Goal: Communication & Community: Answer question/provide support

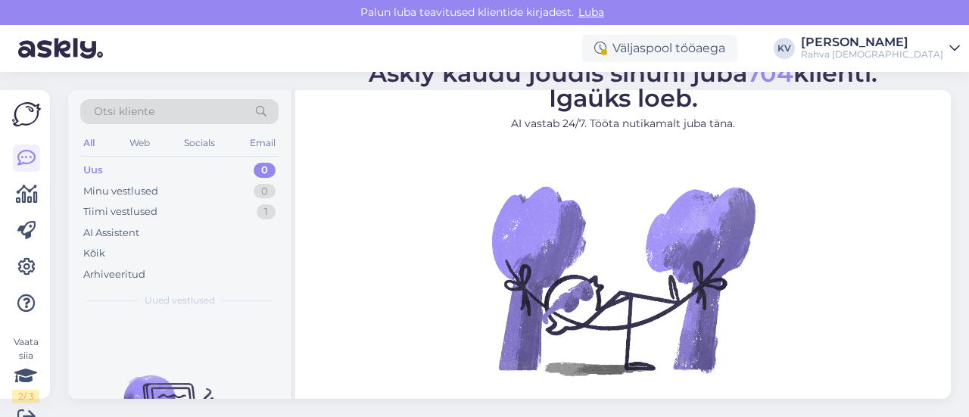
click at [208, 161] on div "Uus 0" at bounding box center [179, 170] width 198 height 21
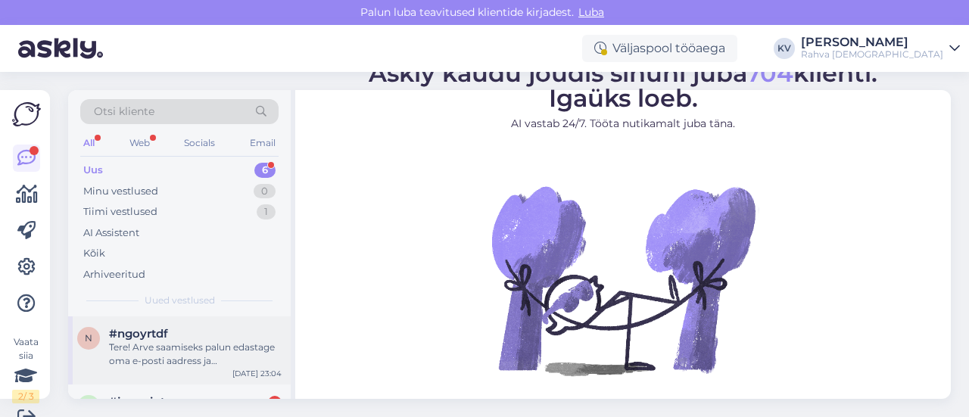
scroll to position [284, 0]
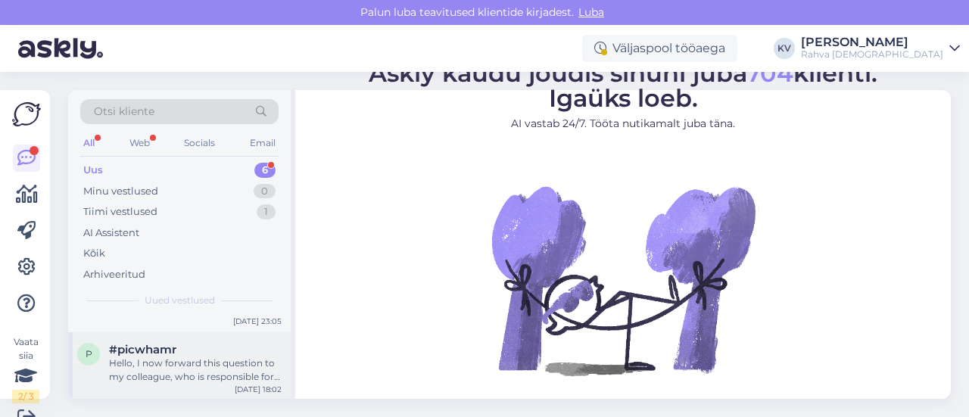
click at [193, 357] on div "Hello, I now forward this question to my colleague, who is responsible for this…" at bounding box center [195, 370] width 173 height 27
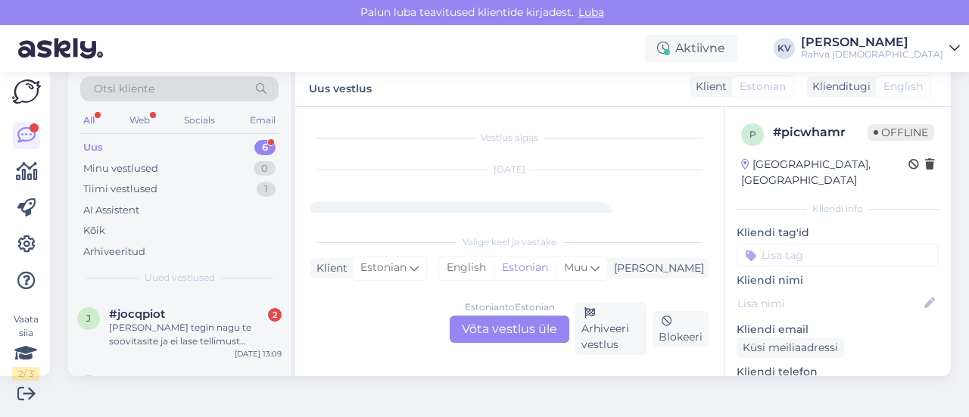
scroll to position [0, 0]
click at [185, 327] on div "Tere! Arve saamiseks palun edastage oma e-posti aadress ja perioodivahemik, mil…" at bounding box center [195, 331] width 173 height 27
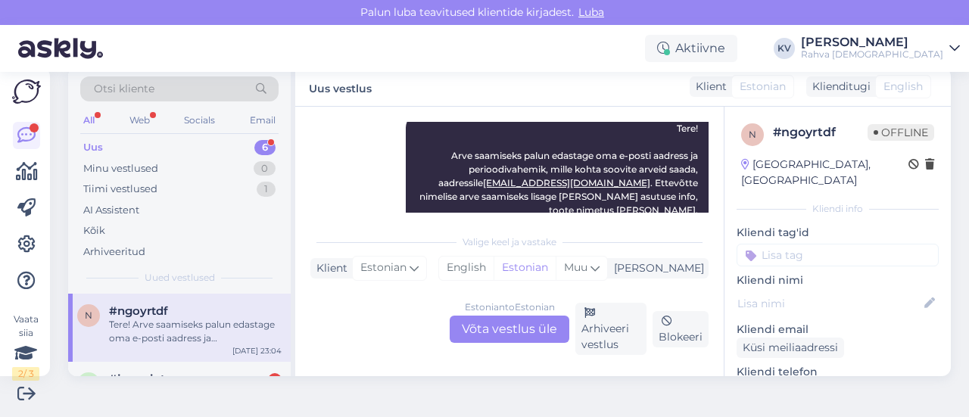
scroll to position [414, 0]
click at [848, 244] on input at bounding box center [838, 255] width 202 height 23
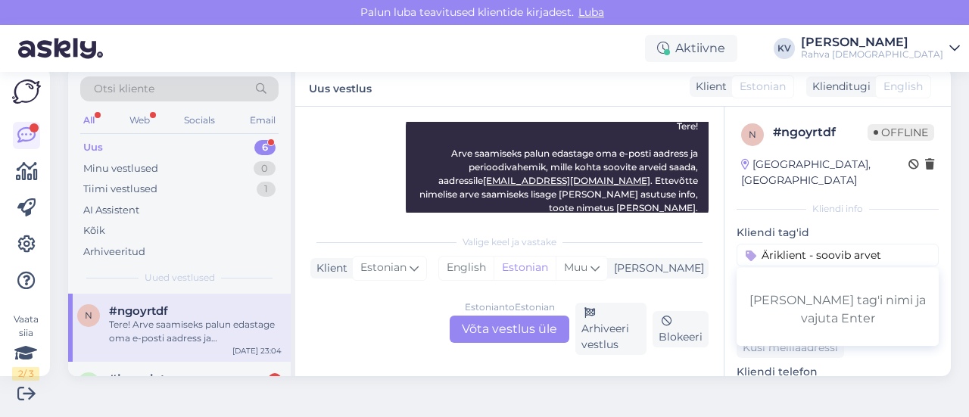
type input "Äriklient - soovib arvet"
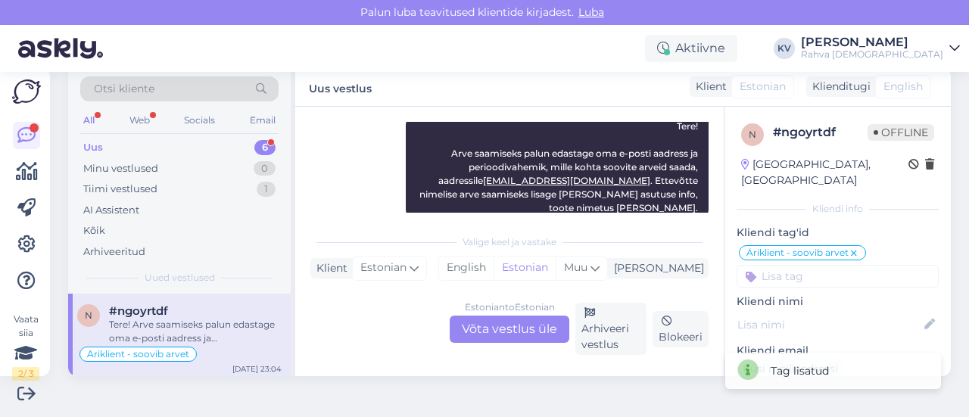
click at [822, 265] on input at bounding box center [838, 276] width 202 height 23
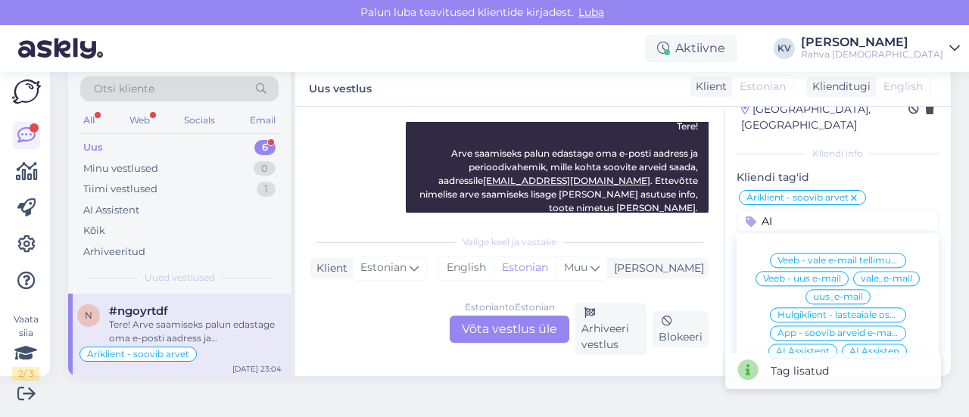
scroll to position [76, 0]
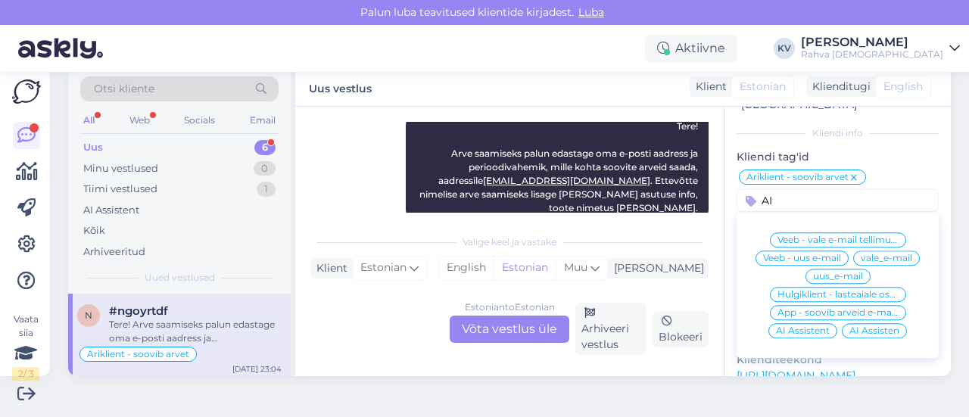
type input "AI"
click at [790, 326] on span "AI Assistent" at bounding box center [803, 330] width 54 height 9
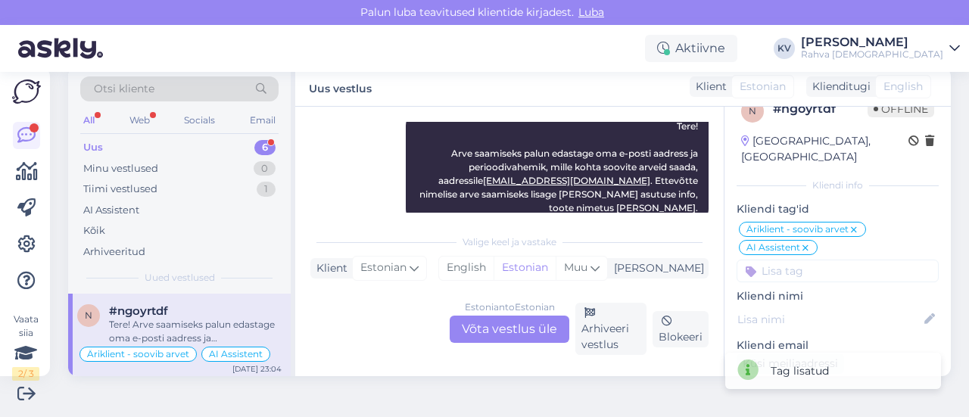
scroll to position [0, 0]
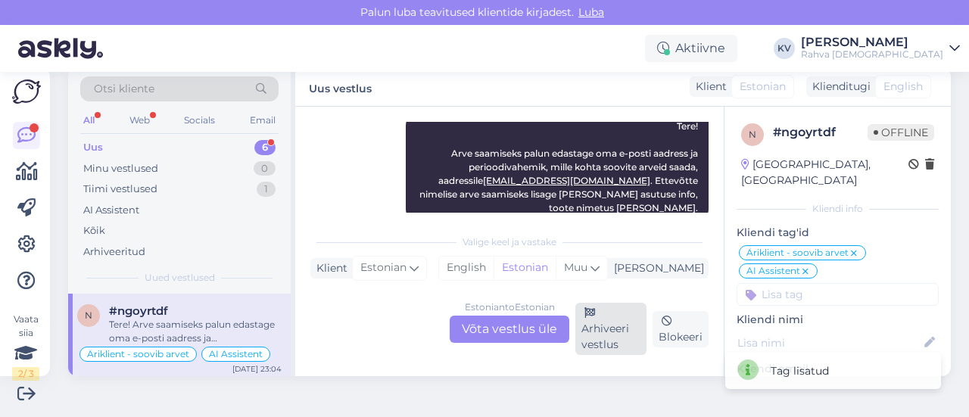
click at [598, 339] on div "Arhiveeri vestlus" at bounding box center [611, 329] width 71 height 52
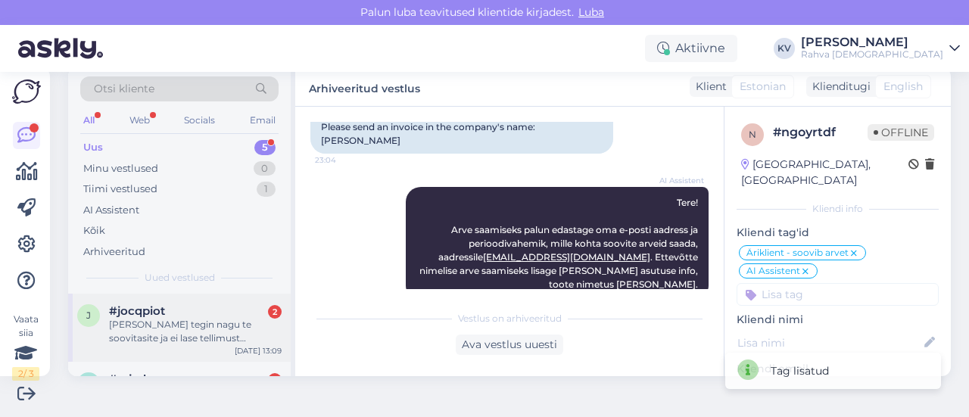
click at [158, 305] on span "#jocqpiot" at bounding box center [137, 311] width 56 height 14
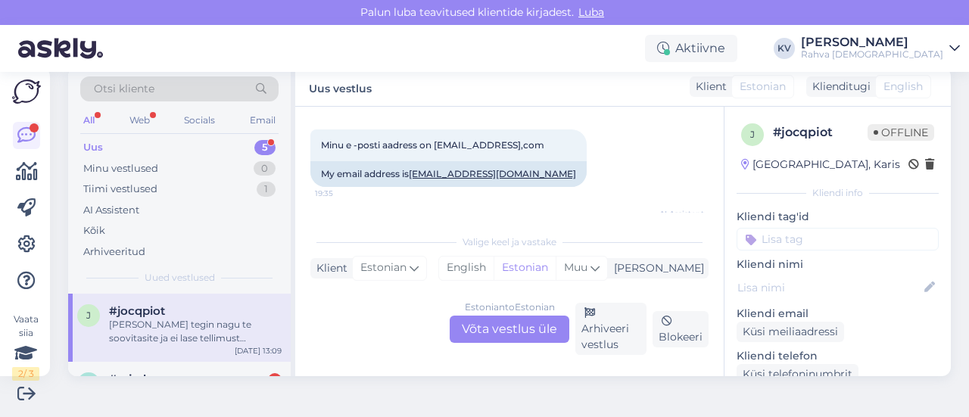
scroll to position [389, 0]
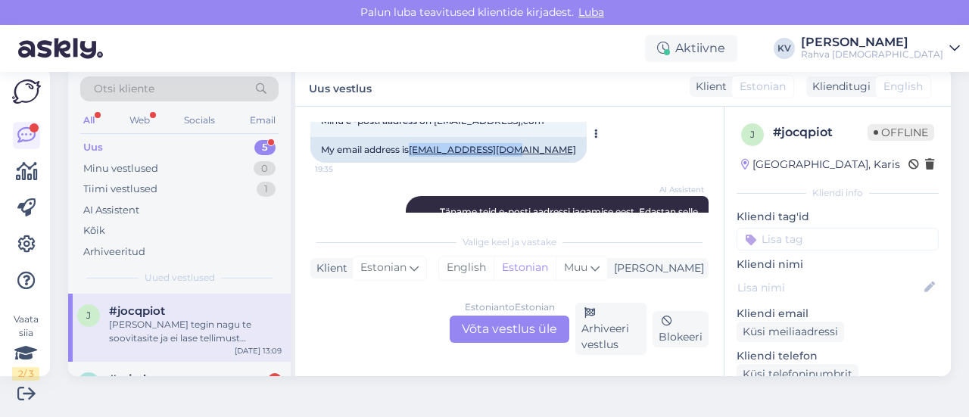
drag, startPoint x: 526, startPoint y: 150, endPoint x: 417, endPoint y: 149, distance: 109.1
click at [417, 149] on div "My email address is [EMAIL_ADDRESS][DOMAIN_NAME]" at bounding box center [449, 150] width 276 height 26
copy link "[EMAIL_ADDRESS][DOMAIN_NAME]"
click at [506, 329] on div "Estonian to Estonian Võta vestlus üle" at bounding box center [510, 329] width 120 height 27
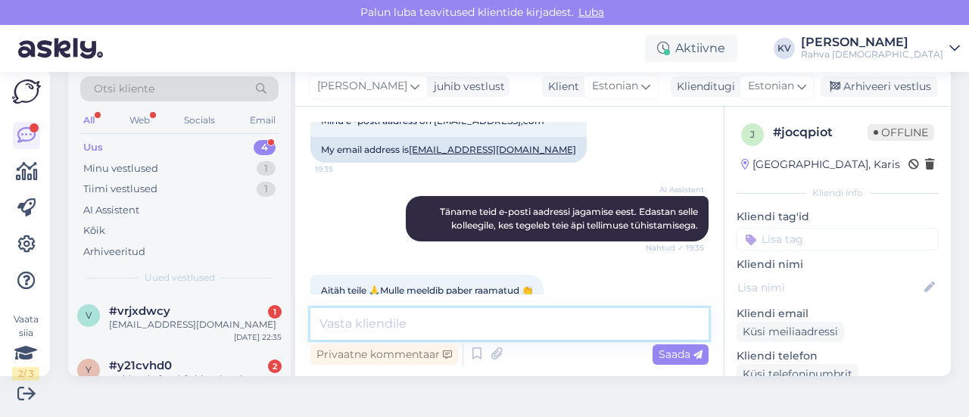
click at [489, 318] on textarea at bounding box center [510, 324] width 398 height 32
type textarea "Tühistasin liitumise."
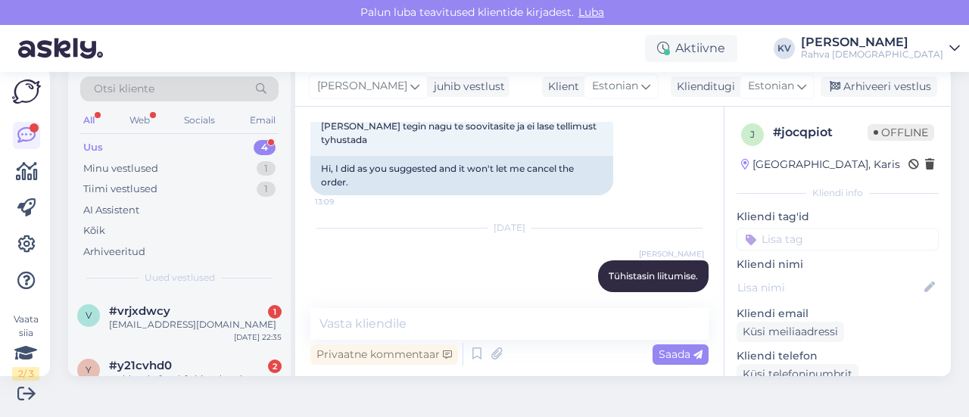
click at [787, 220] on p "Kliendi tag'id" at bounding box center [838, 217] width 202 height 16
click at [791, 234] on input at bounding box center [838, 239] width 202 height 23
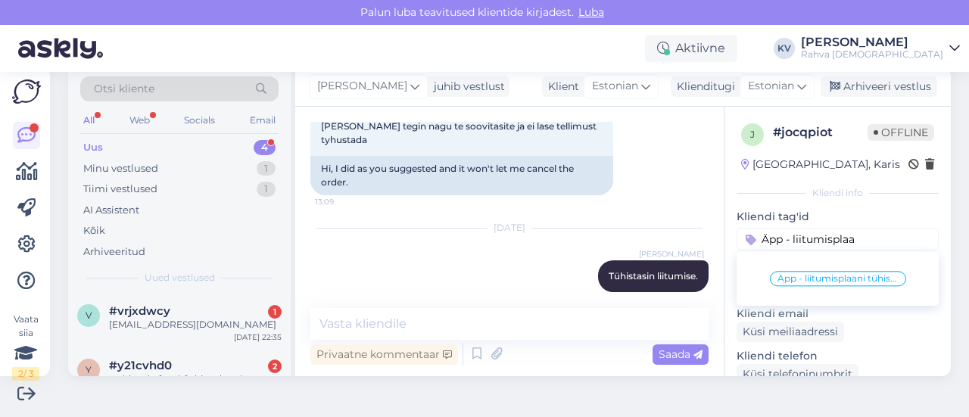
type input "Äpp - liitumisplaa"
click at [807, 281] on span "Äpp - liitumisplaani tühistamine" at bounding box center [838, 278] width 121 height 9
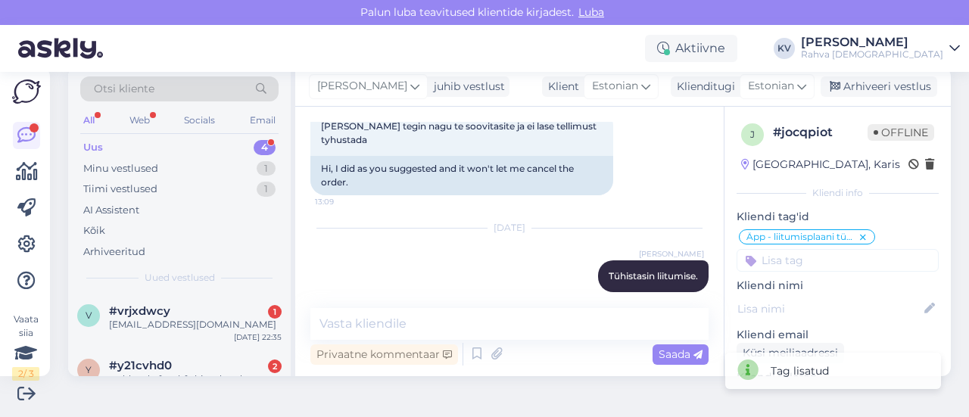
click at [801, 257] on input at bounding box center [838, 260] width 202 height 23
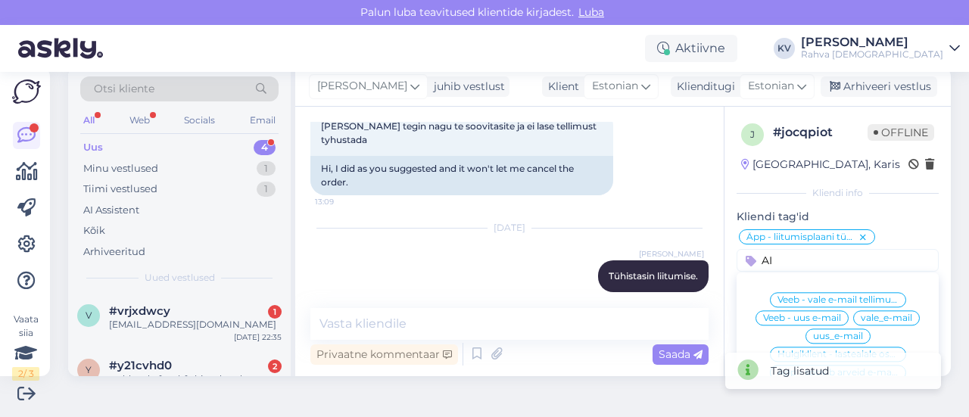
scroll to position [76, 0]
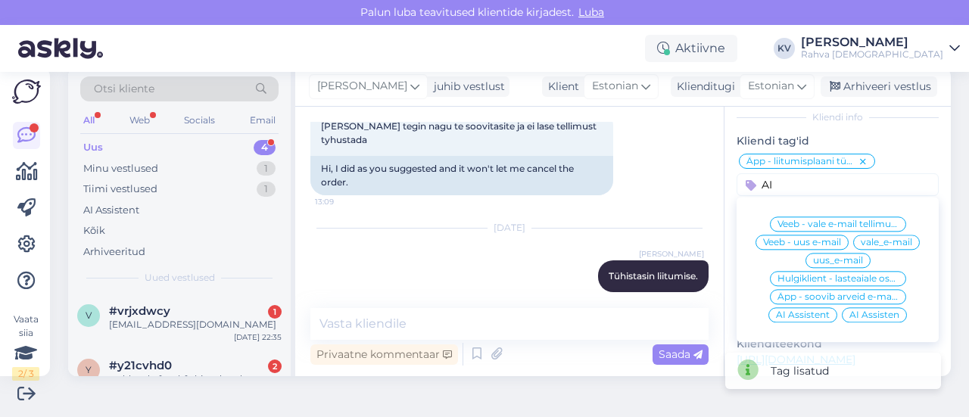
type input "AI"
click at [776, 316] on span "AI Assistent" at bounding box center [803, 315] width 54 height 9
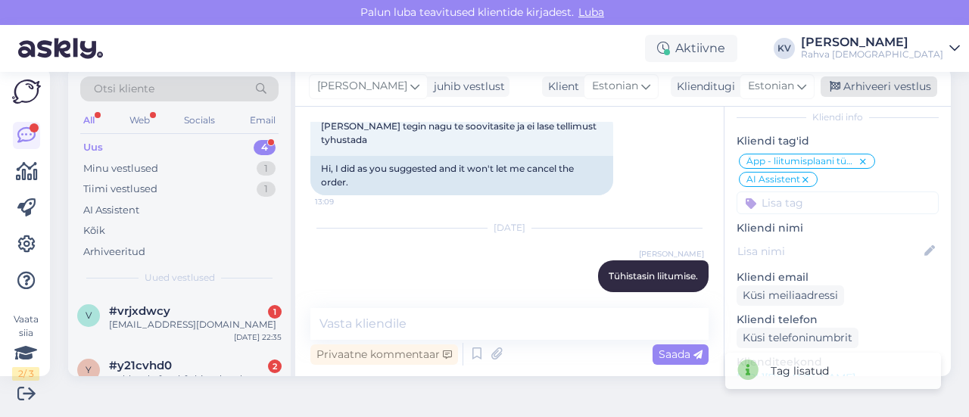
click at [844, 92] on div "Arhiveeri vestlus" at bounding box center [879, 86] width 117 height 20
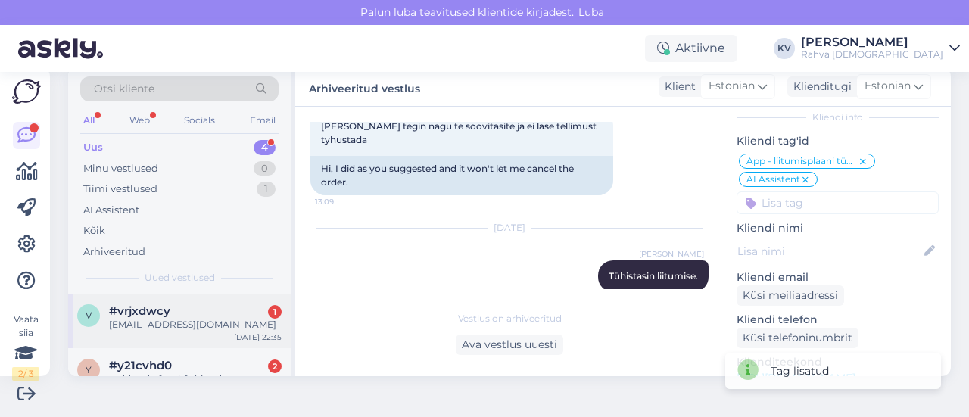
click at [162, 320] on div "[EMAIL_ADDRESS][DOMAIN_NAME]" at bounding box center [195, 325] width 173 height 14
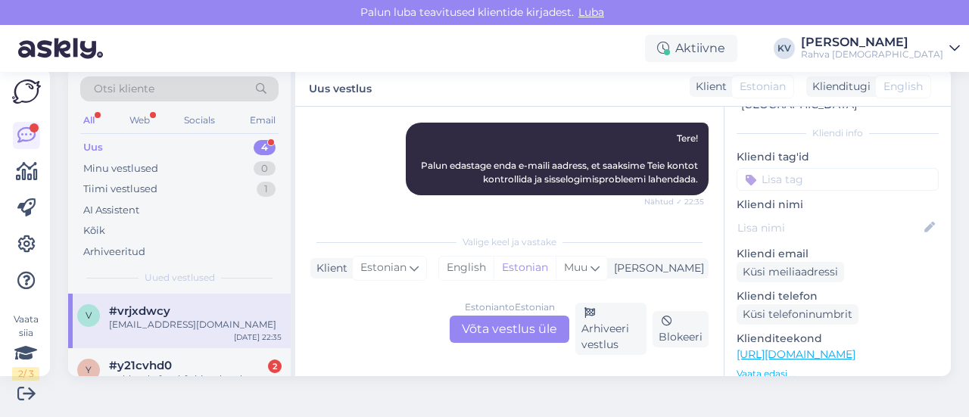
scroll to position [396, 0]
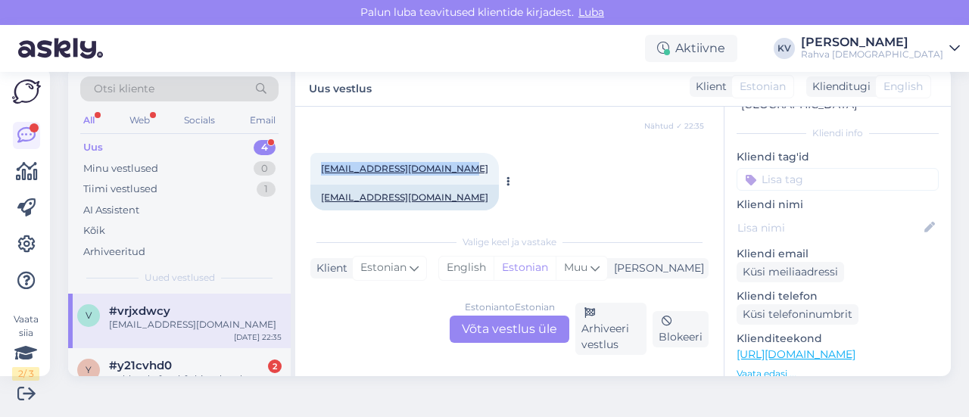
drag, startPoint x: 456, startPoint y: 155, endPoint x: 324, endPoint y: 154, distance: 131.8
click at [324, 154] on div "[EMAIL_ADDRESS][DOMAIN_NAME] 22:35" at bounding box center [405, 169] width 189 height 32
copy link "[EMAIL_ADDRESS][DOMAIN_NAME]"
click at [503, 326] on div "Estonian to Estonian Võta vestlus üle" at bounding box center [510, 329] width 120 height 27
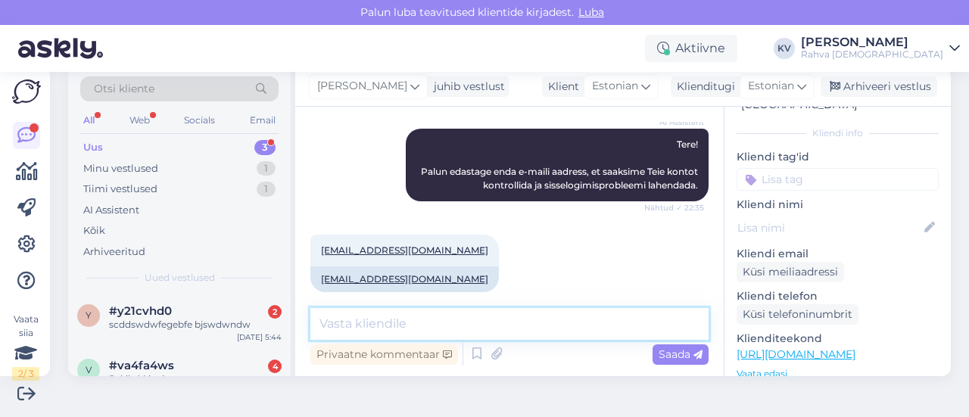
click at [512, 310] on textarea at bounding box center [510, 324] width 398 height 32
type textarea "K"
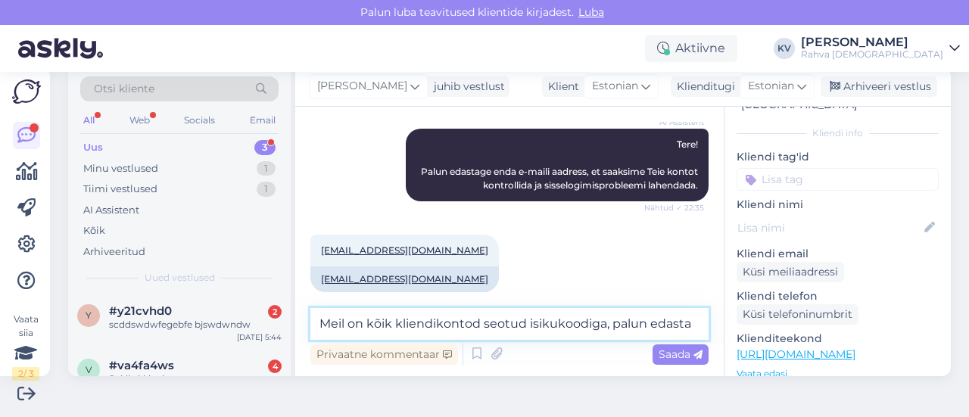
scroll to position [332, 0]
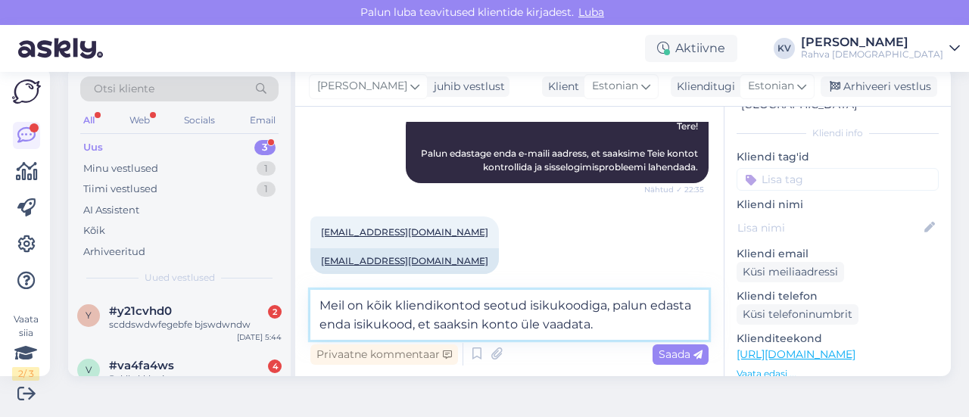
type textarea "Meil on kõik kliendikontod seotud isikukoodiga, palun edasta enda isikukood, et…"
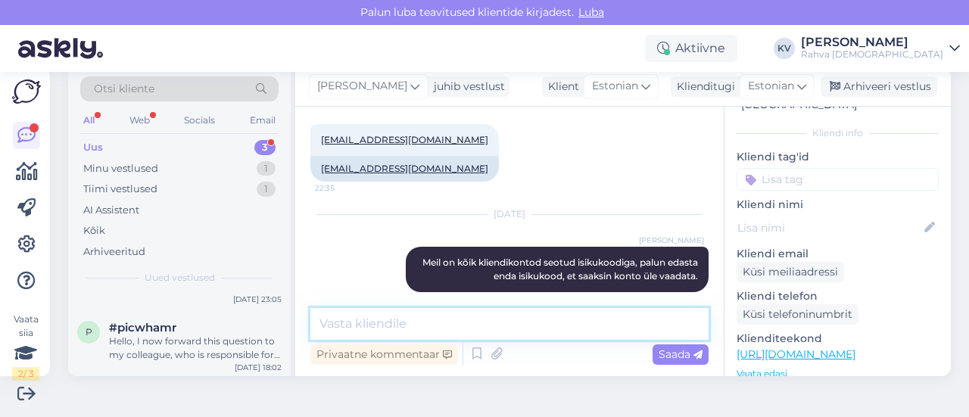
scroll to position [93, 0]
click at [193, 331] on div "#picwhamr" at bounding box center [195, 327] width 173 height 14
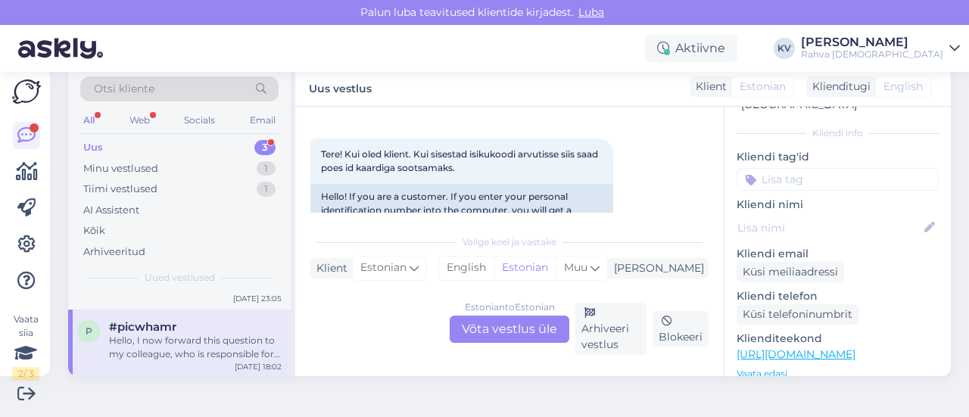
scroll to position [85, 0]
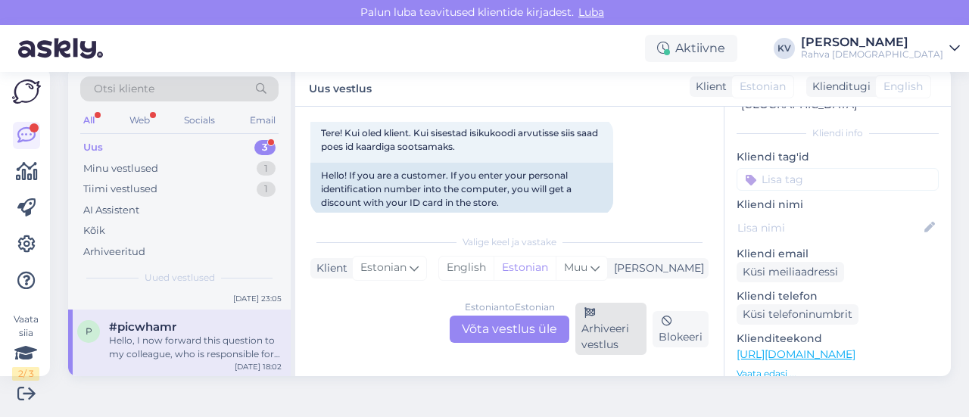
click at [620, 342] on div "Arhiveeri vestlus" at bounding box center [611, 329] width 71 height 52
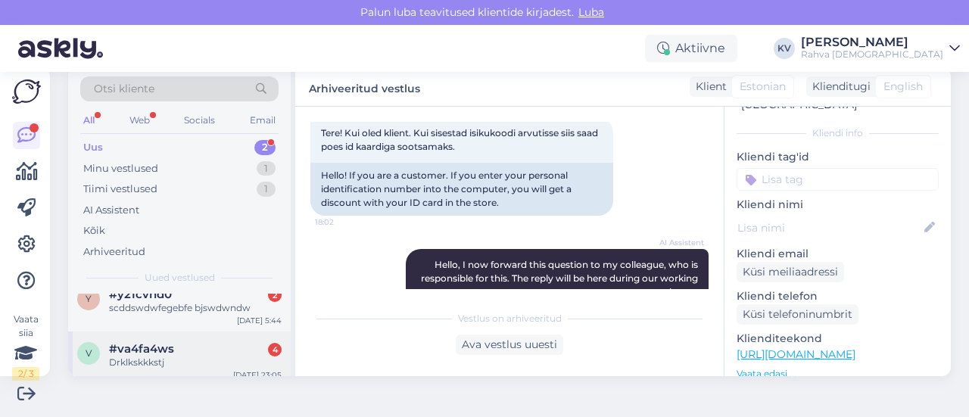
scroll to position [25, 0]
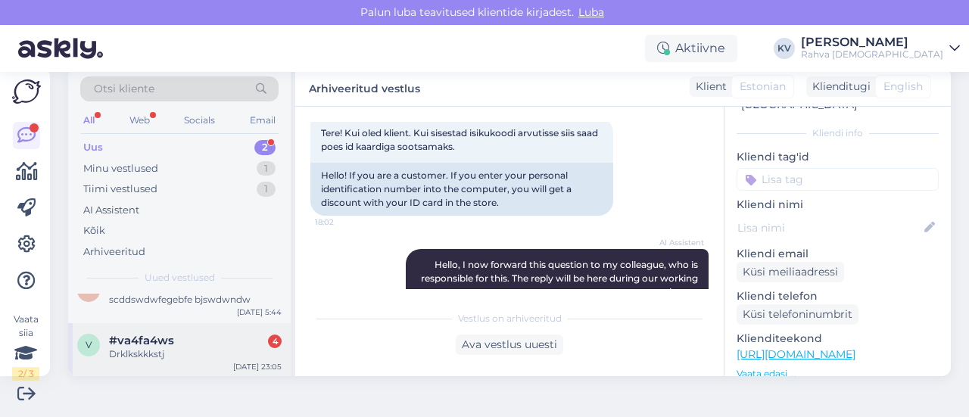
click at [189, 345] on div "#va4fa4ws 4" at bounding box center [195, 341] width 173 height 14
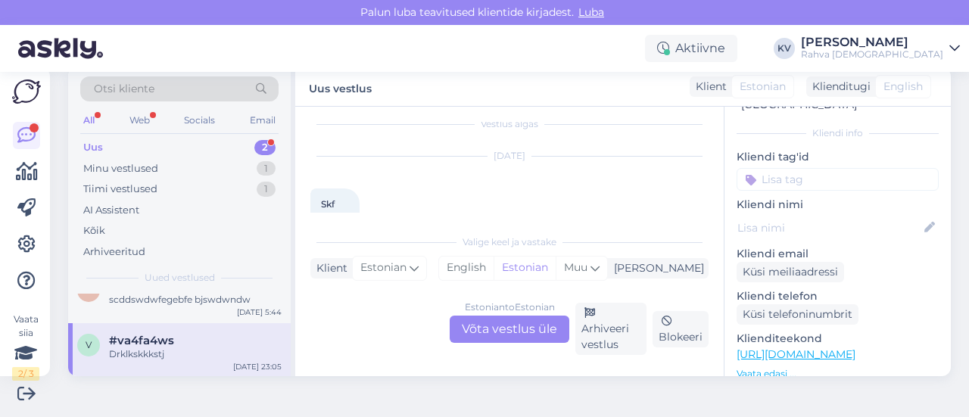
scroll to position [0, 0]
click at [593, 352] on div "Arhiveeri vestlus" at bounding box center [611, 329] width 71 height 52
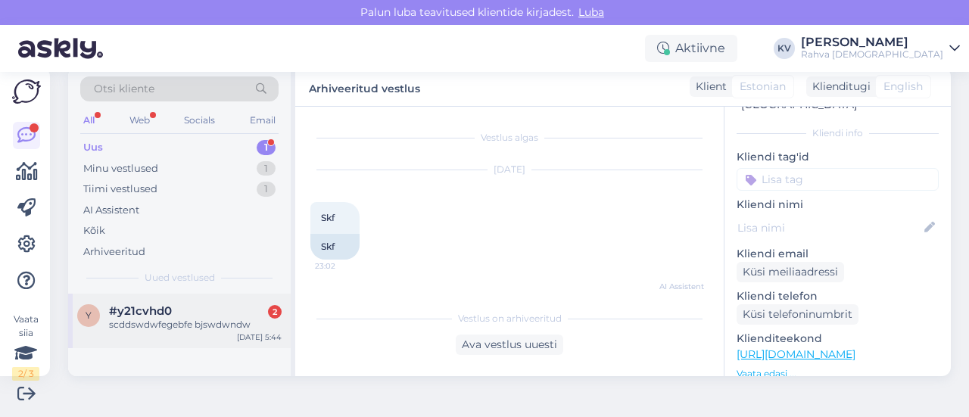
click at [147, 322] on div "scddswdwfegebfe bjswdwndw" at bounding box center [195, 325] width 173 height 14
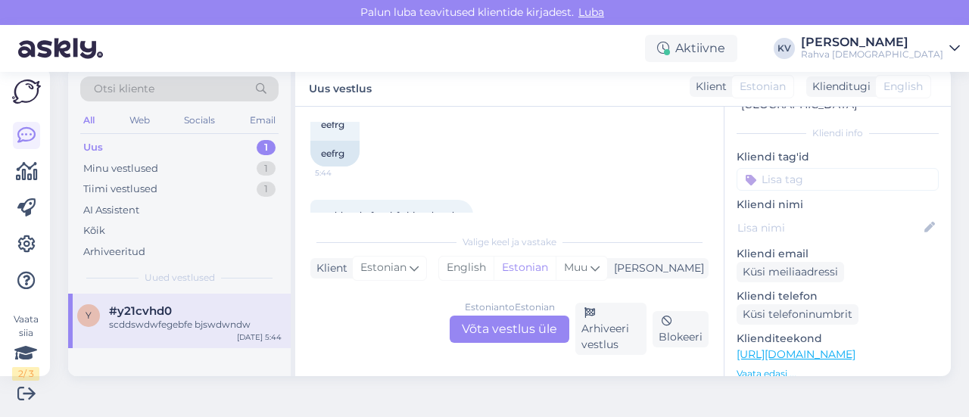
scroll to position [1417, 0]
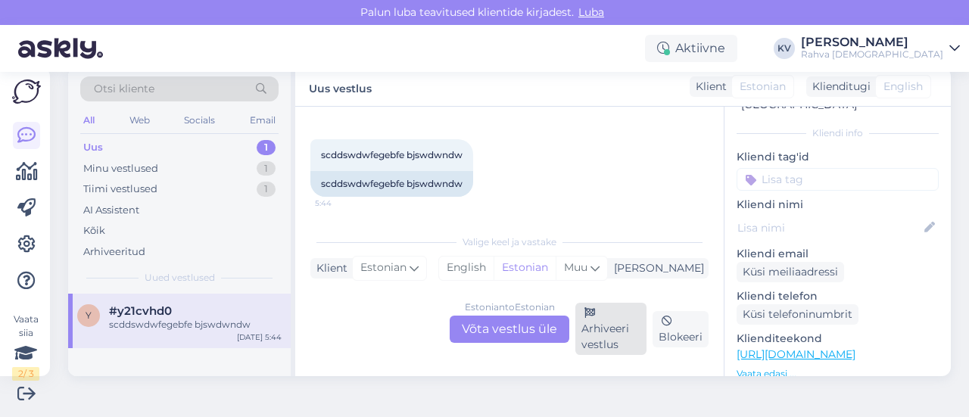
click at [604, 339] on div "Arhiveeri vestlus" at bounding box center [611, 329] width 71 height 52
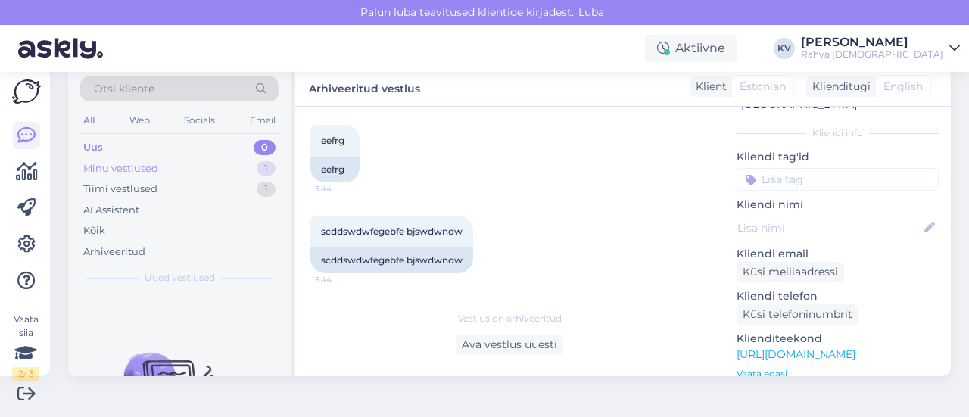
click at [161, 162] on div "Minu vestlused 1" at bounding box center [179, 168] width 198 height 21
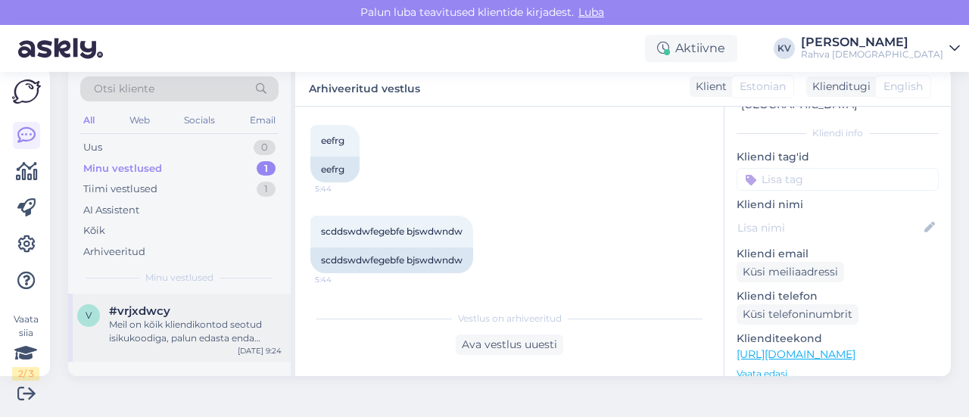
click at [192, 339] on div "Meil on kõik kliendikontod seotud isikukoodiga, palun edasta enda isikukood, et…" at bounding box center [195, 331] width 173 height 27
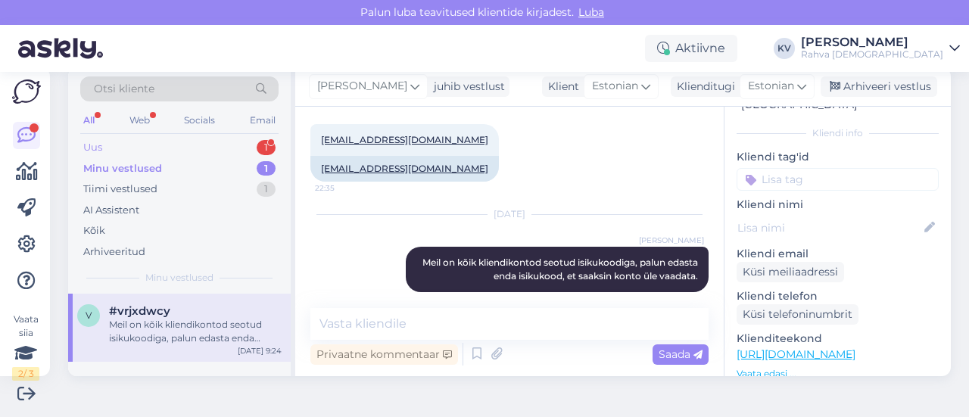
click at [144, 141] on div "Uus 1" at bounding box center [179, 147] width 198 height 21
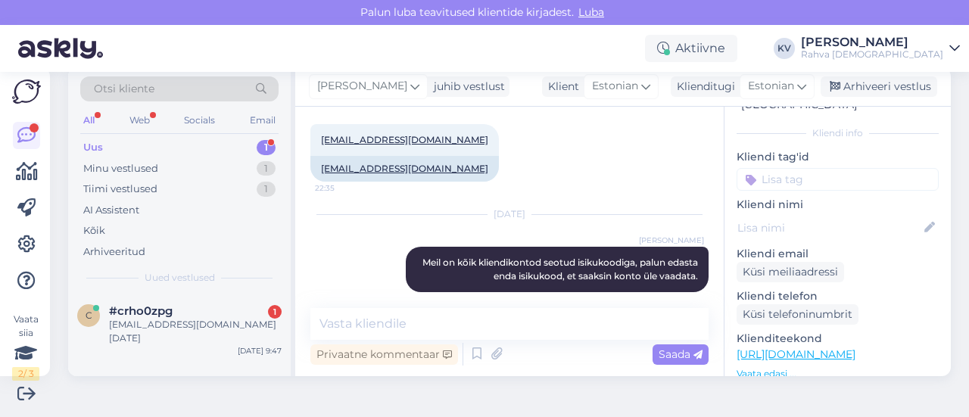
click at [211, 304] on div "#crho0zpg 1" at bounding box center [195, 311] width 173 height 14
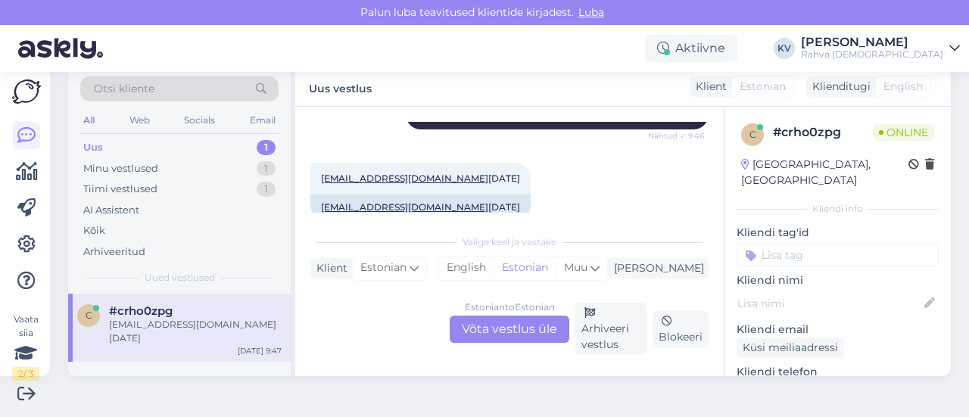
scroll to position [301, 0]
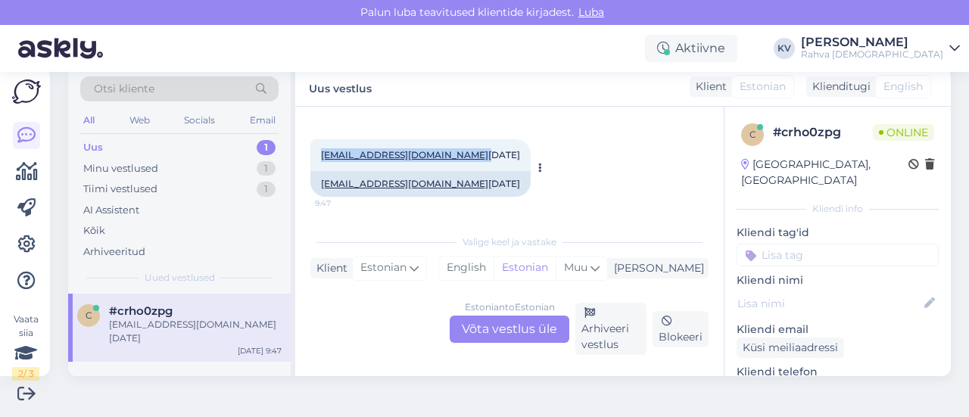
drag, startPoint x: 427, startPoint y: 154, endPoint x: 321, endPoint y: 149, distance: 106.1
click at [321, 149] on span "[EMAIL_ADDRESS][DOMAIN_NAME] [DATE]" at bounding box center [420, 154] width 199 height 11
copy span "[EMAIL_ADDRESS][DOMAIN_NAME]"
click at [504, 320] on div "Estonian to Estonian Võta vestlus üle" at bounding box center [510, 329] width 120 height 27
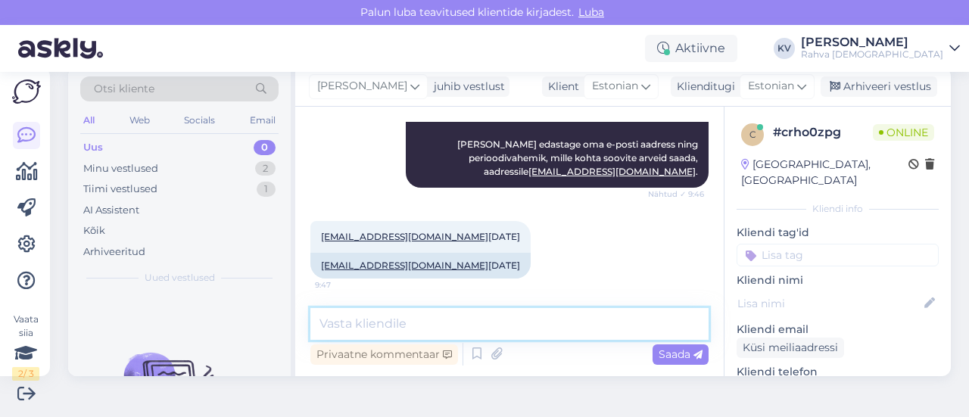
click at [435, 316] on textarea at bounding box center [510, 324] width 398 height 32
paste textarea "[EMAIL_ADDRESS][DOMAIN_NAME]"
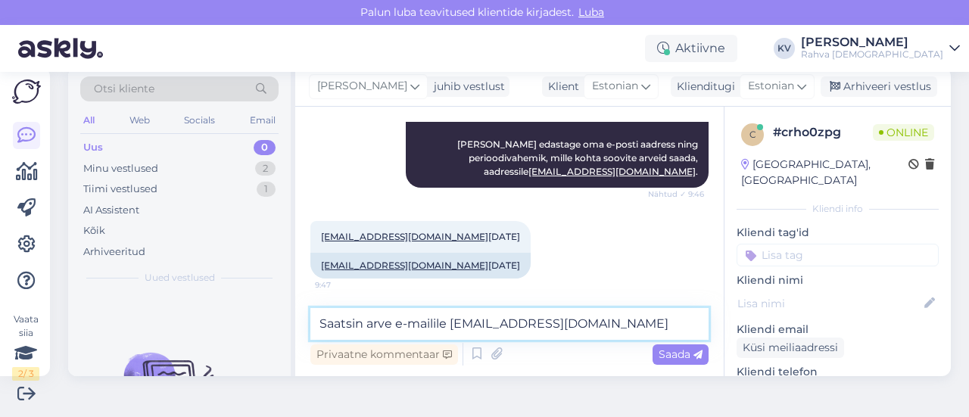
type textarea "Saatsin arve e-mailile [EMAIL_ADDRESS][DOMAIN_NAME]"
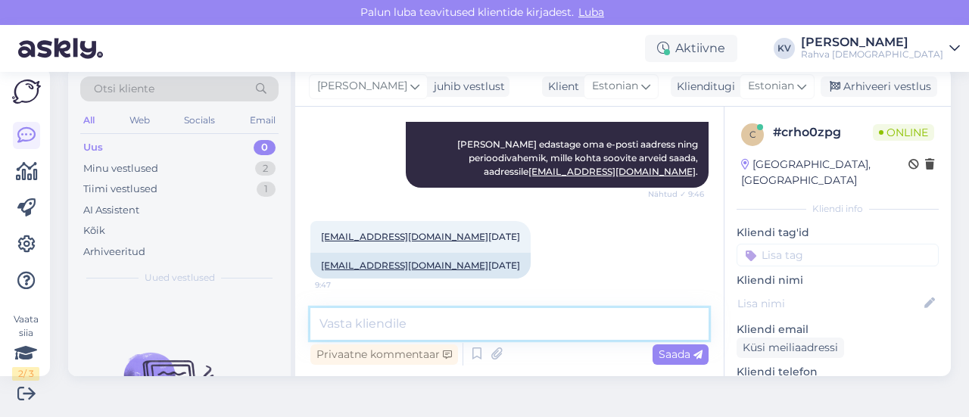
scroll to position [284, 0]
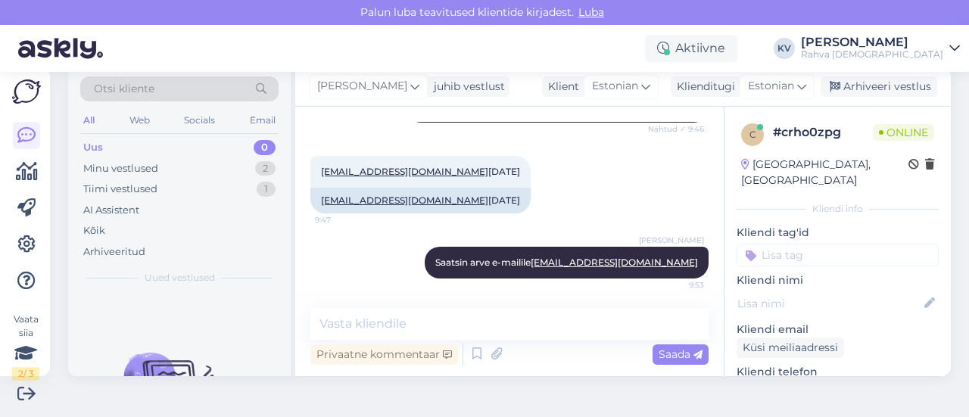
click at [835, 244] on input at bounding box center [838, 255] width 202 height 23
click at [832, 245] on input "Äpp - soovib" at bounding box center [838, 255] width 202 height 23
type input "Äpp - soovib arvet e-mailile"
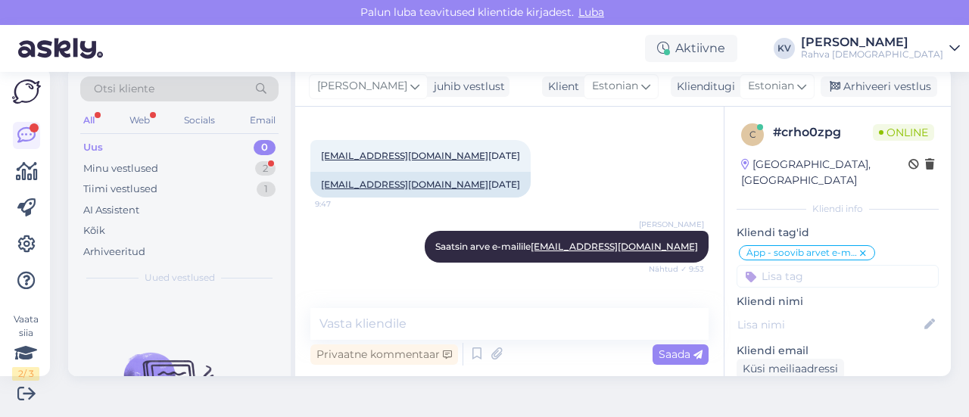
scroll to position [349, 0]
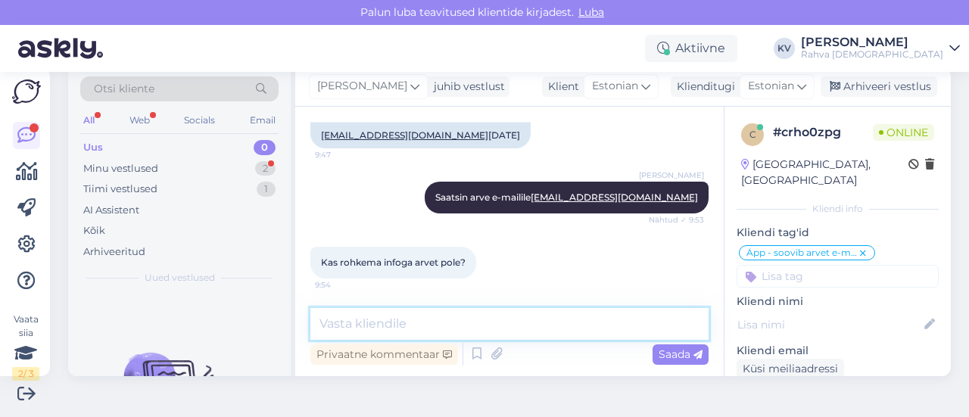
click at [426, 324] on textarea at bounding box center [510, 324] width 398 height 32
click at [434, 313] on textarea at bounding box center [510, 324] width 398 height 32
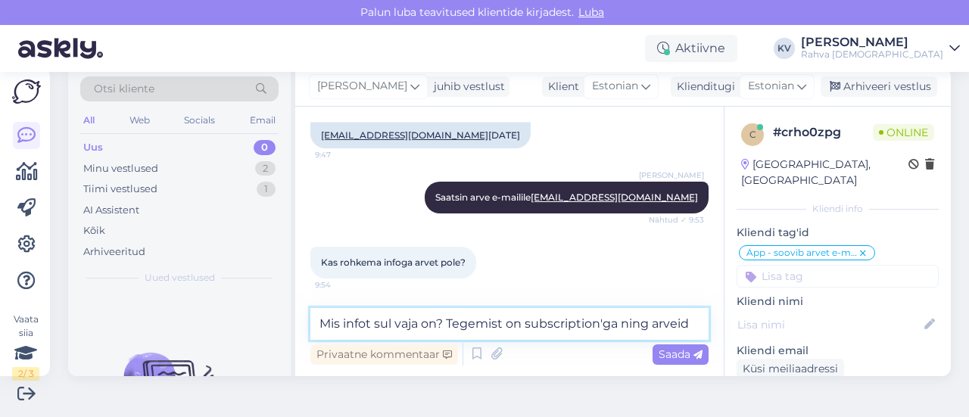
scroll to position [365, 0]
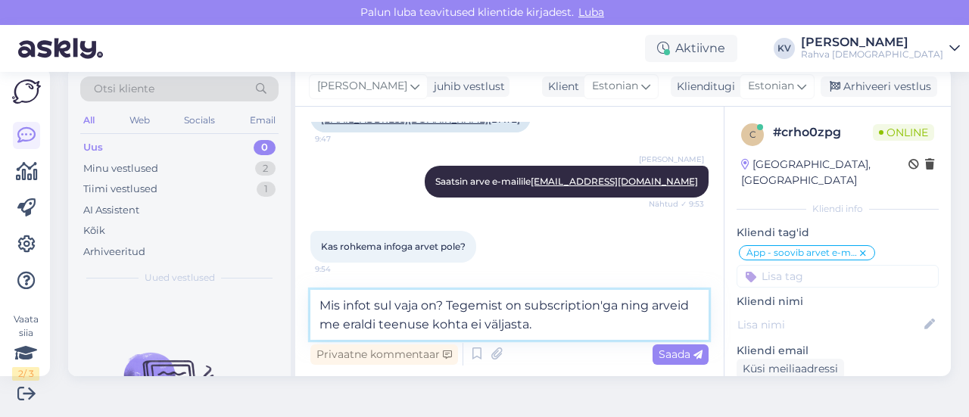
type textarea "Mis infot sul vaja on? Tegemist on subscription'ga ning arveid me eraldi teenus…"
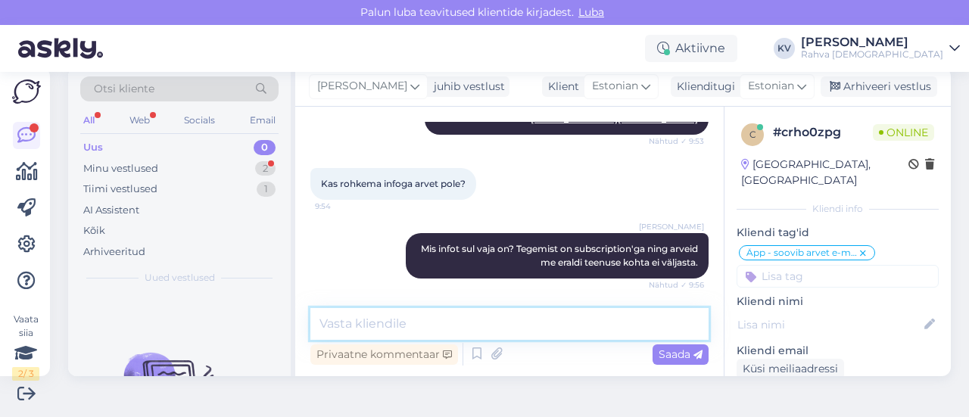
scroll to position [507, 0]
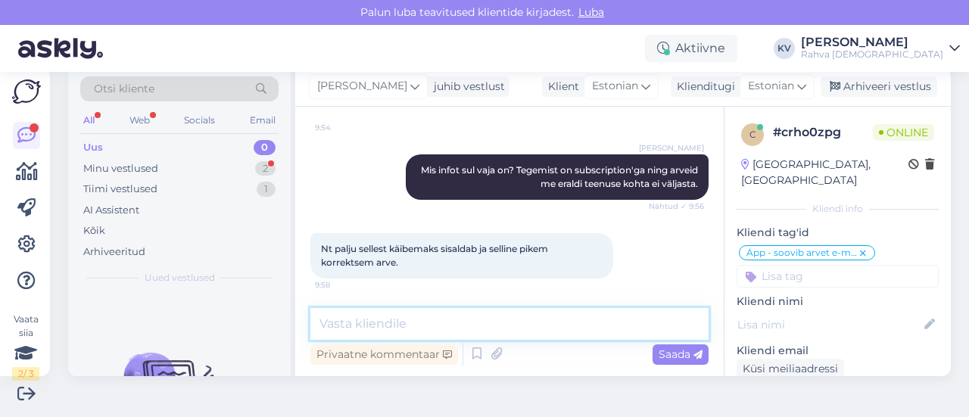
click at [445, 329] on textarea at bounding box center [510, 324] width 398 height 32
click at [453, 331] on textarea at bounding box center [510, 324] width 398 height 32
click at [409, 319] on textarea at bounding box center [510, 324] width 398 height 32
click at [404, 312] on textarea at bounding box center [510, 324] width 398 height 32
paste textarea "Hetkel toimub meie arveldamine läbi Stripe’i, kus maksed on seotud tellimusega …"
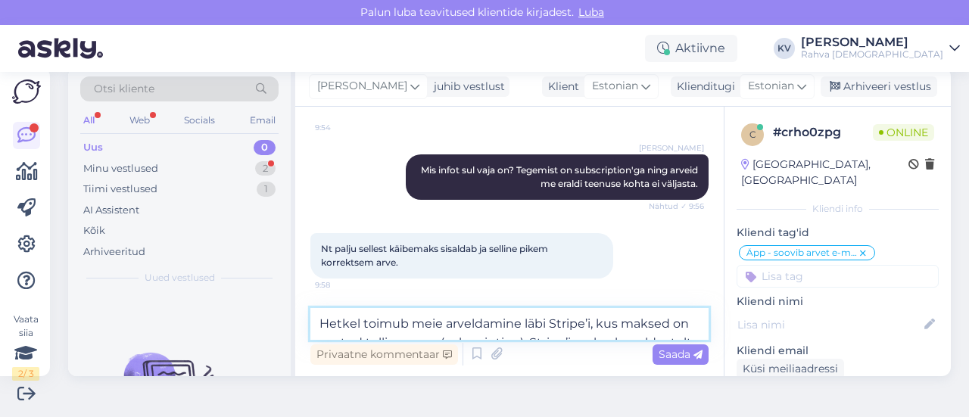
scroll to position [523, 0]
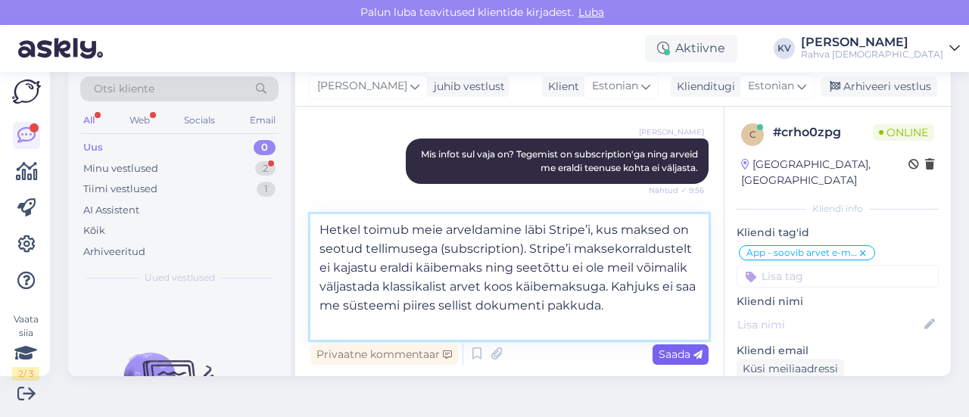
type textarea "Hetkel toimub meie arveldamine läbi Stripe’i, kus maksed on seotud tellimusega …"
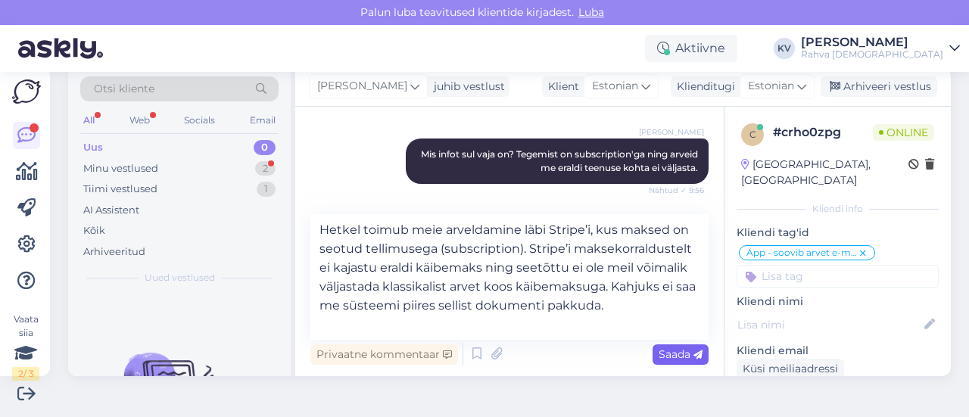
click at [668, 357] on span "Saada" at bounding box center [681, 355] width 44 height 14
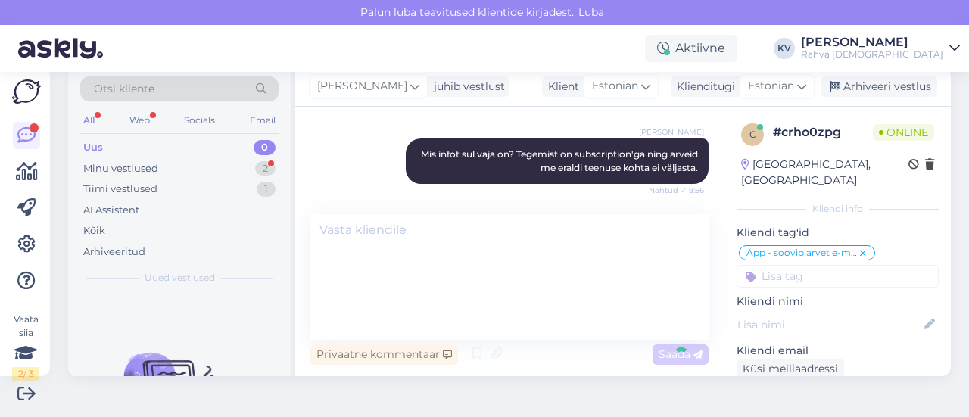
scroll to position [640, 0]
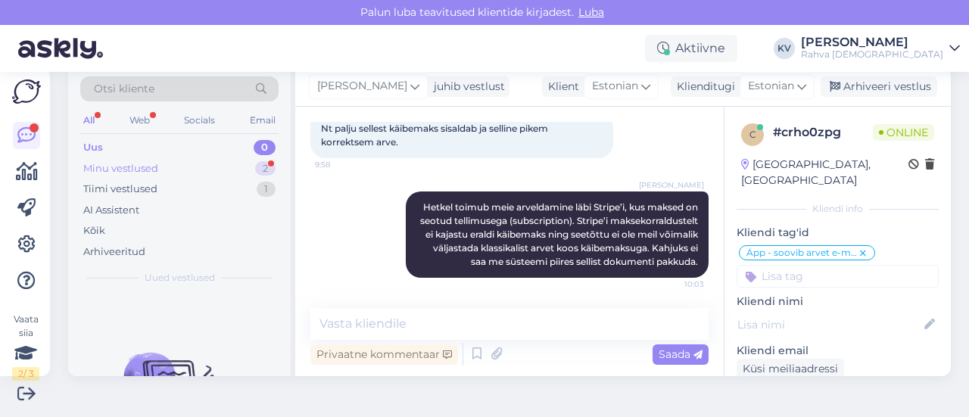
click at [175, 173] on div "Minu vestlused 2" at bounding box center [179, 168] width 198 height 21
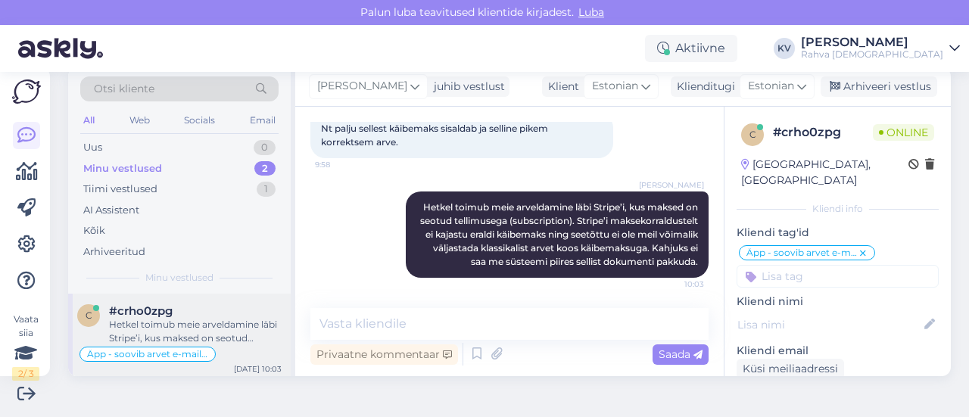
scroll to position [70, 0]
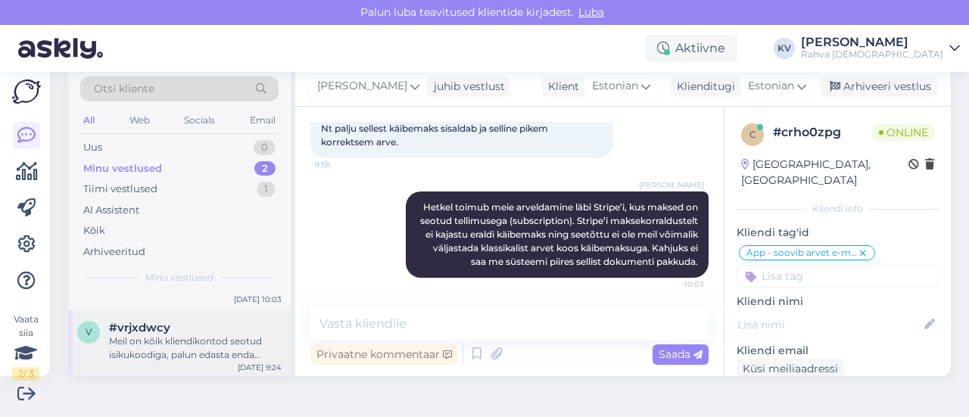
click at [150, 344] on div "Meil on kõik kliendikontod seotud isikukoodiga, palun edasta enda isikukood, et…" at bounding box center [195, 348] width 173 height 27
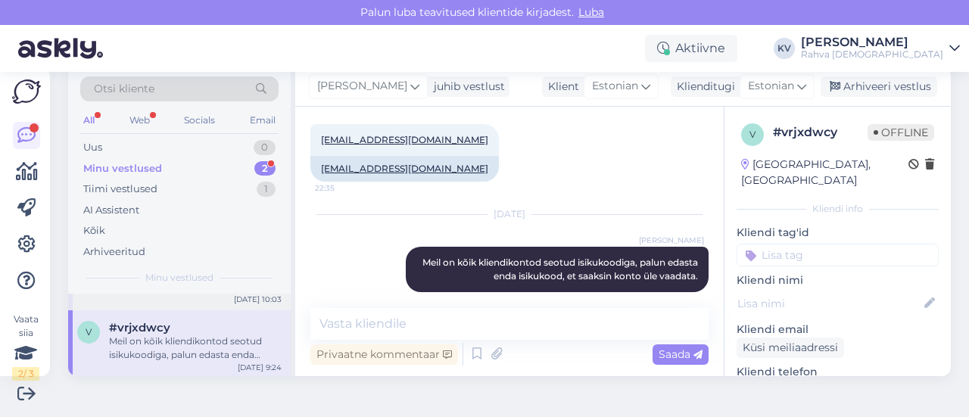
scroll to position [0, 0]
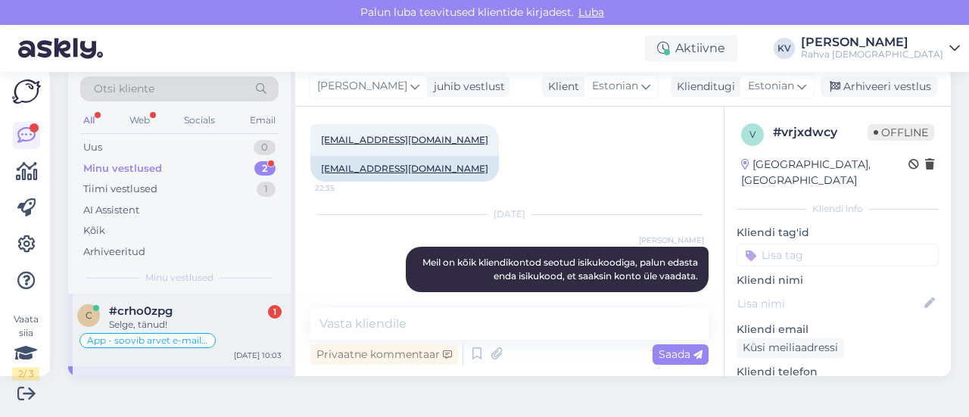
drag, startPoint x: 186, startPoint y: 317, endPoint x: 239, endPoint y: 336, distance: 56.3
click at [186, 318] on div "Selge, tänud!" at bounding box center [195, 325] width 173 height 14
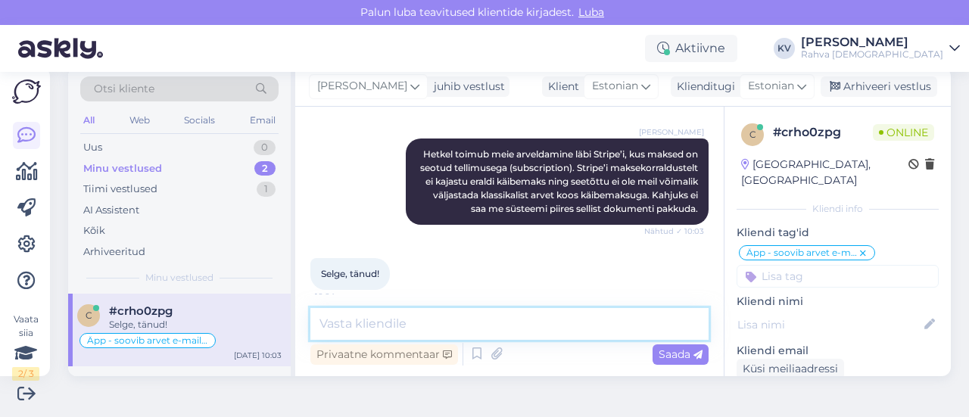
click at [470, 323] on textarea at bounding box center [510, 324] width 398 height 32
type textarea "Palun. Kaunist päeva jätku!"
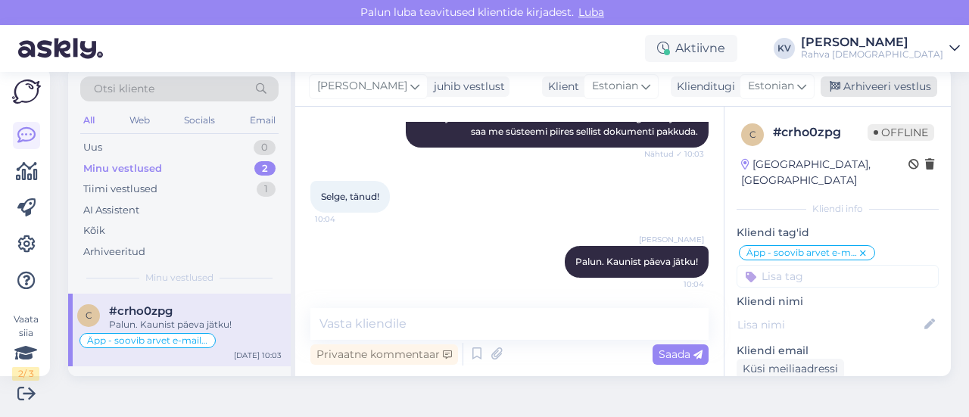
click at [858, 83] on div "Arhiveeri vestlus" at bounding box center [879, 86] width 117 height 20
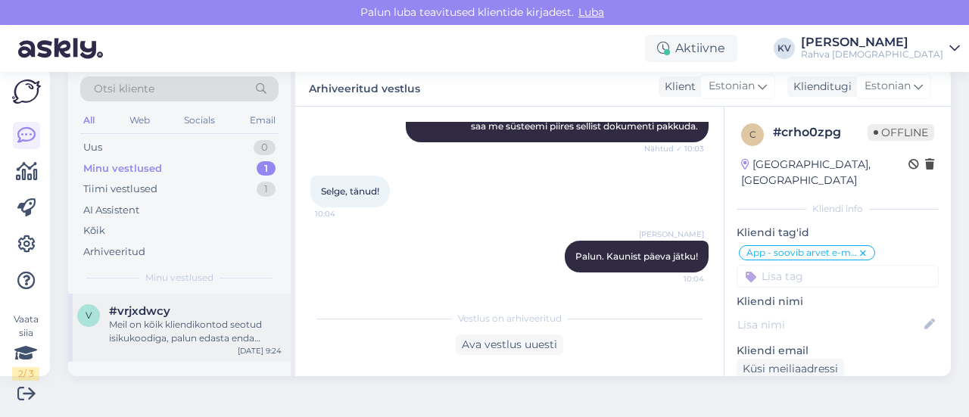
click at [200, 321] on div "Meil on kõik kliendikontod seotud isikukoodiga, palun edasta enda isikukood, et…" at bounding box center [195, 331] width 173 height 27
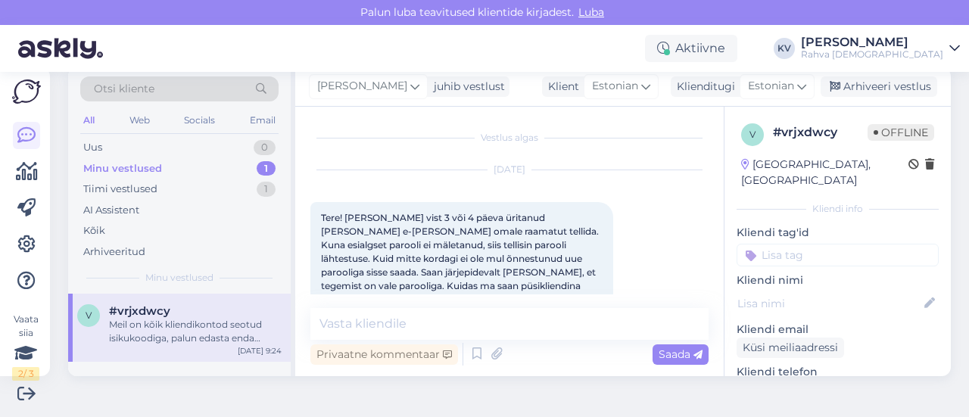
scroll to position [425, 0]
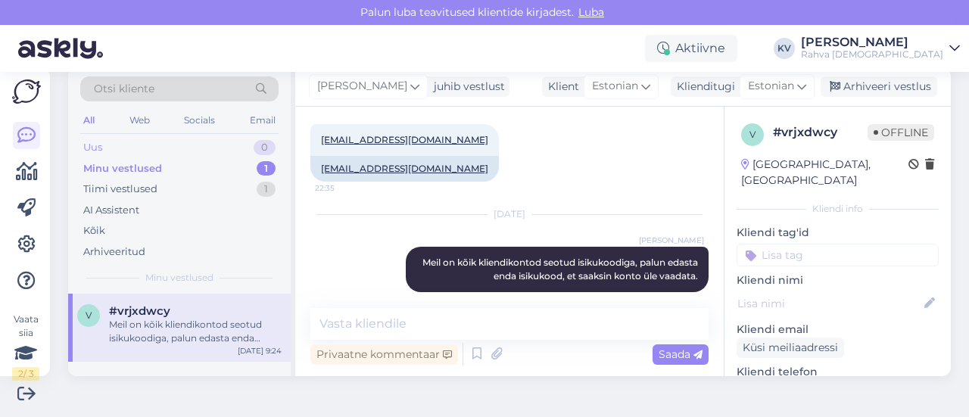
click at [138, 147] on div "Uus 0" at bounding box center [179, 147] width 198 height 21
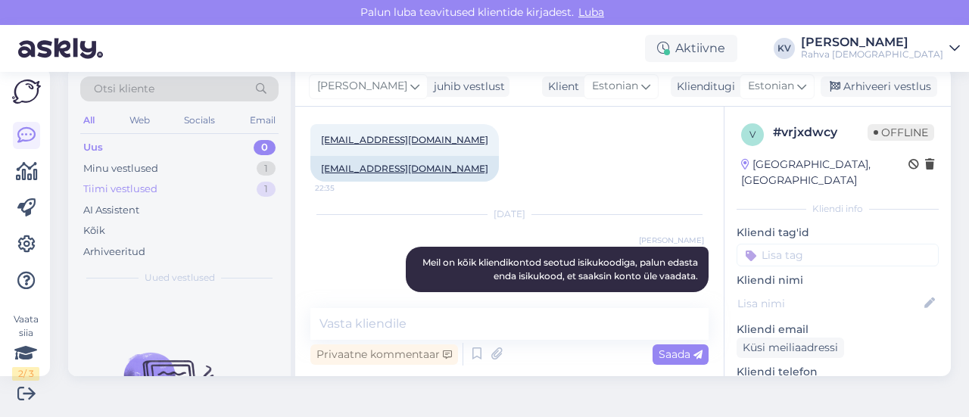
click at [134, 186] on div "Tiimi vestlused" at bounding box center [120, 189] width 74 height 15
